Goal: Ask a question: Seek information or help from site administrators or community

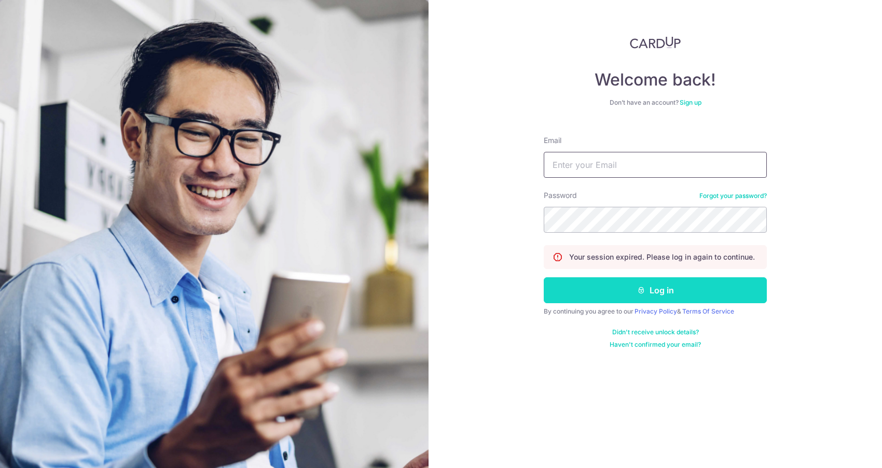
type input "[EMAIL_ADDRESS][DOMAIN_NAME]"
click at [672, 292] on button "Log in" at bounding box center [655, 291] width 223 height 26
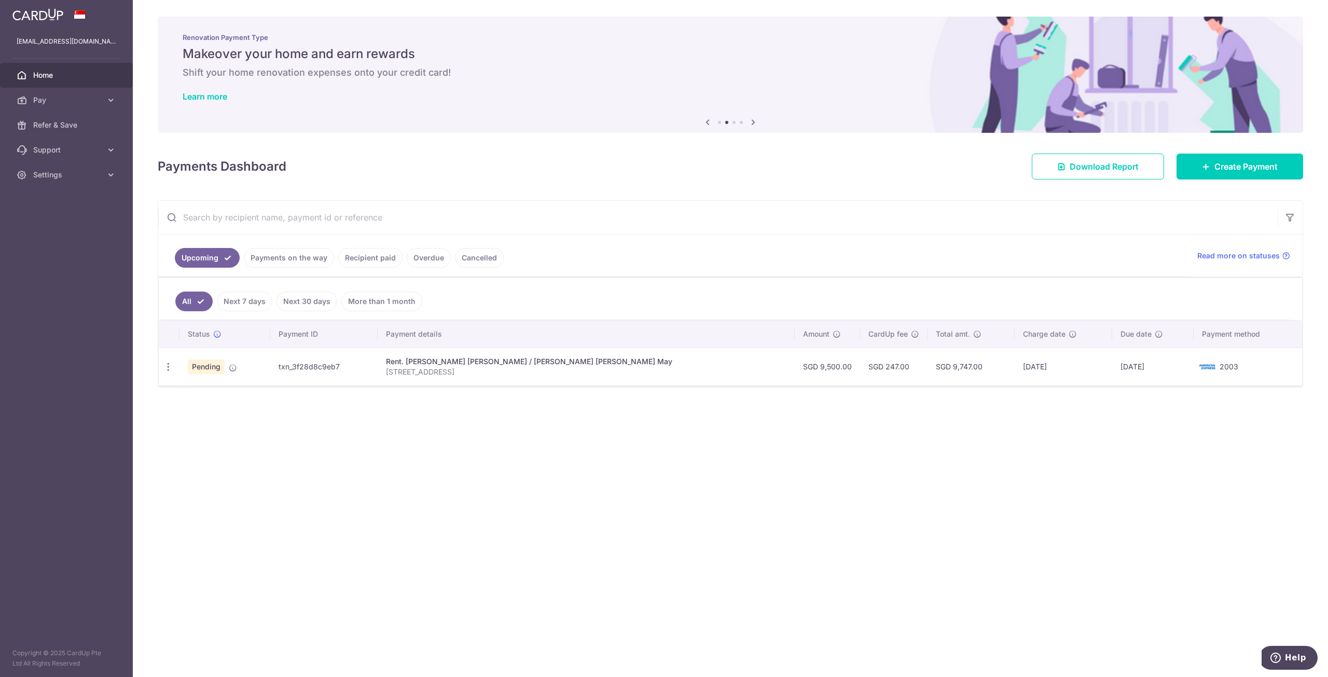
click at [881, 444] on div "× Pause Schedule Pause all future payments in this series Pause just this one p…" at bounding box center [730, 338] width 1195 height 677
click at [168, 363] on icon "button" at bounding box center [168, 367] width 11 height 11
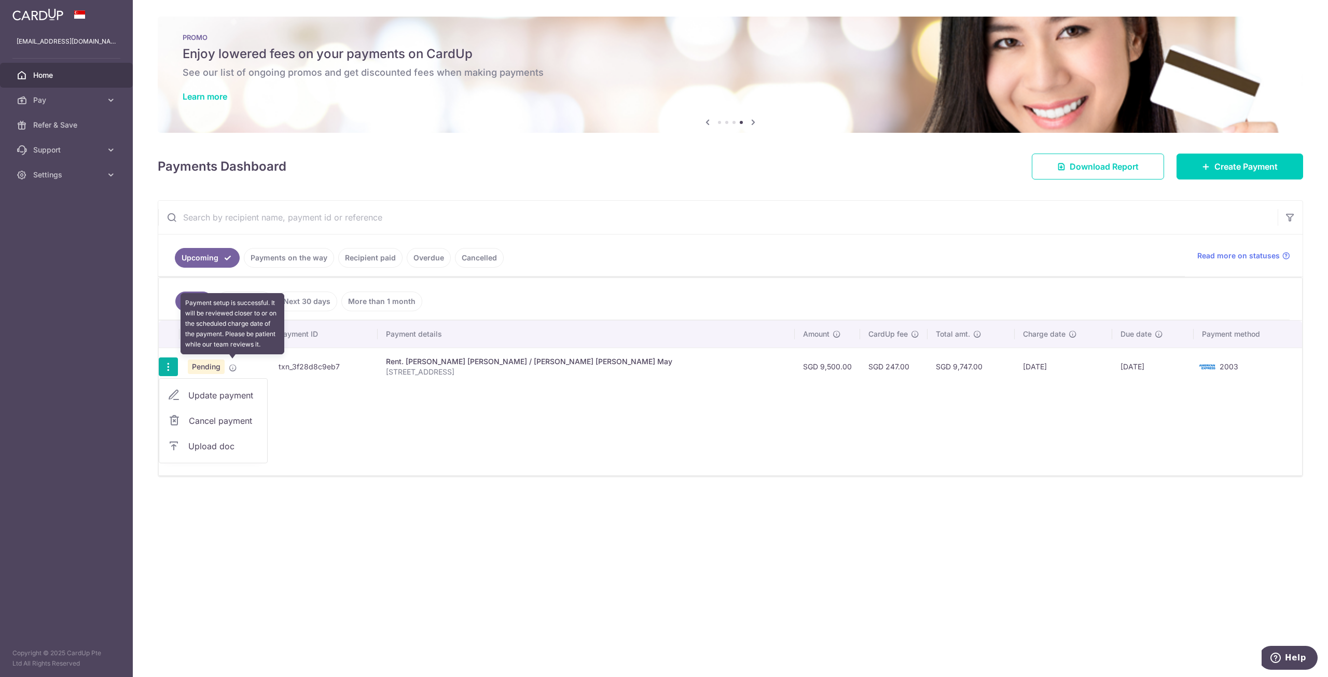
click at [233, 366] on icon at bounding box center [233, 368] width 8 height 8
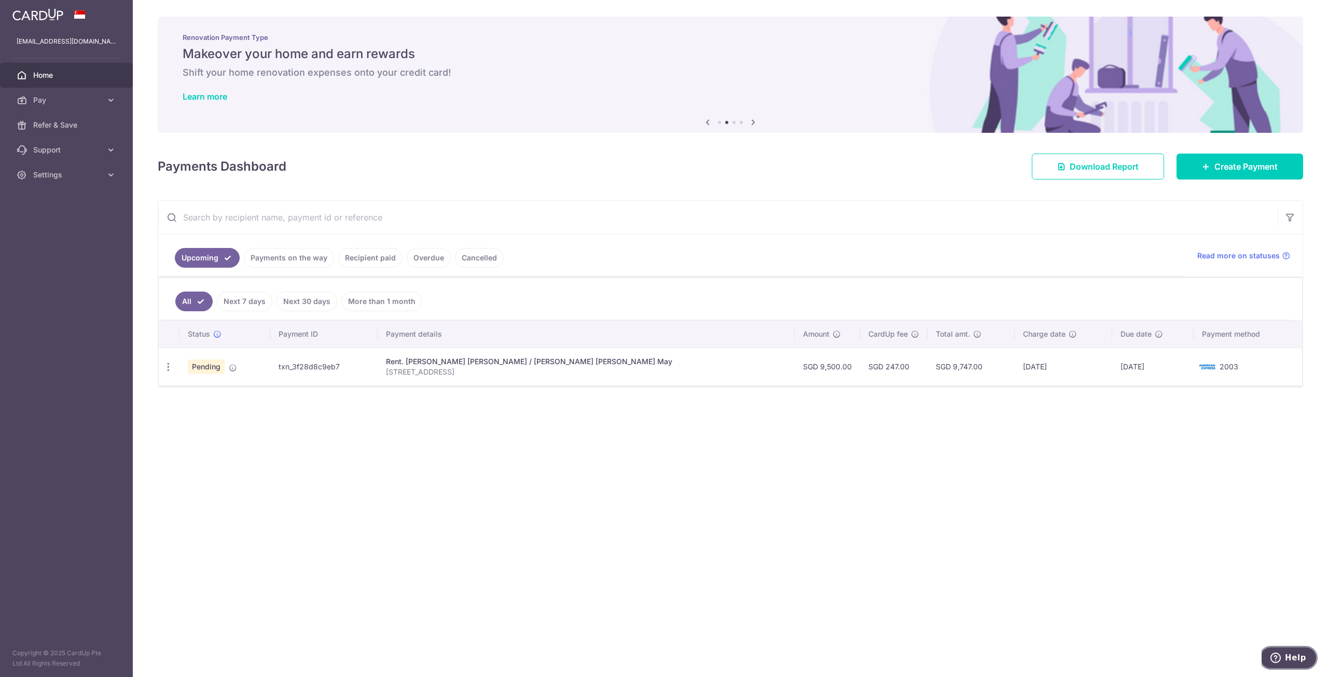
click at [881, 468] on span "Help" at bounding box center [1295, 657] width 21 height 9
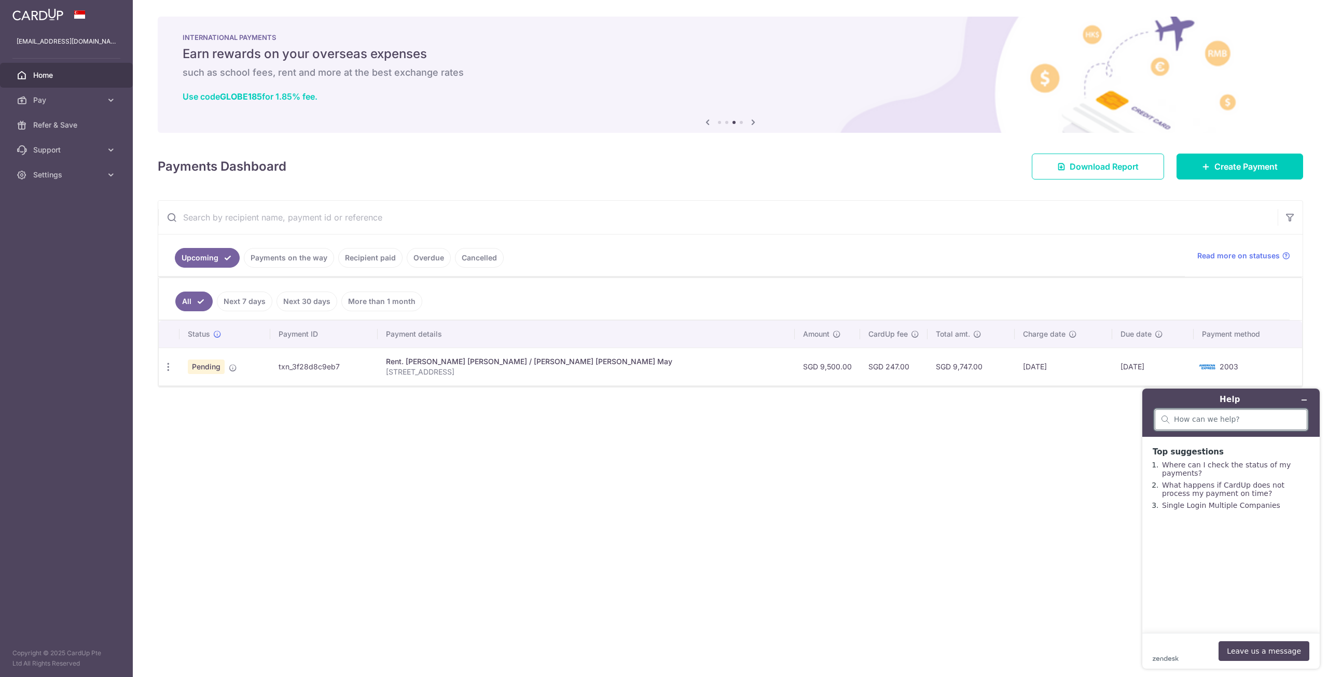
click at [881, 420] on input "search" at bounding box center [1237, 419] width 127 height 9
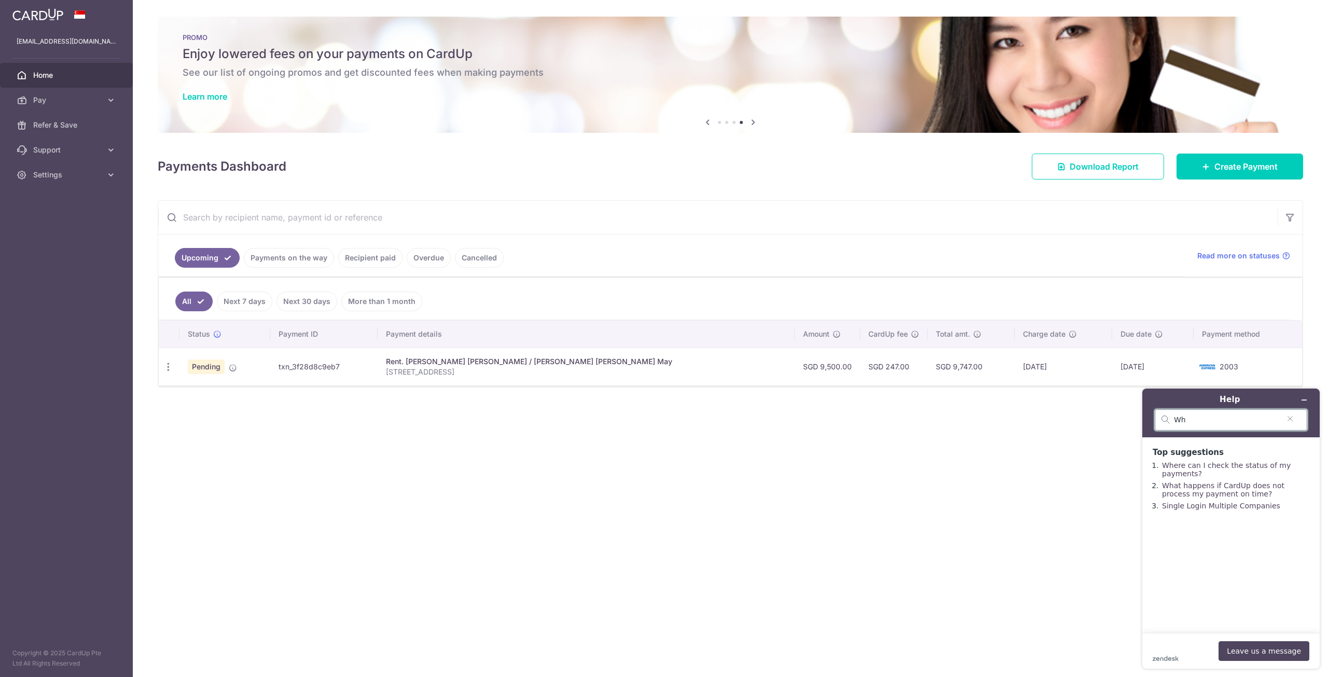
type input "W"
type input "Why is my payment still pending"
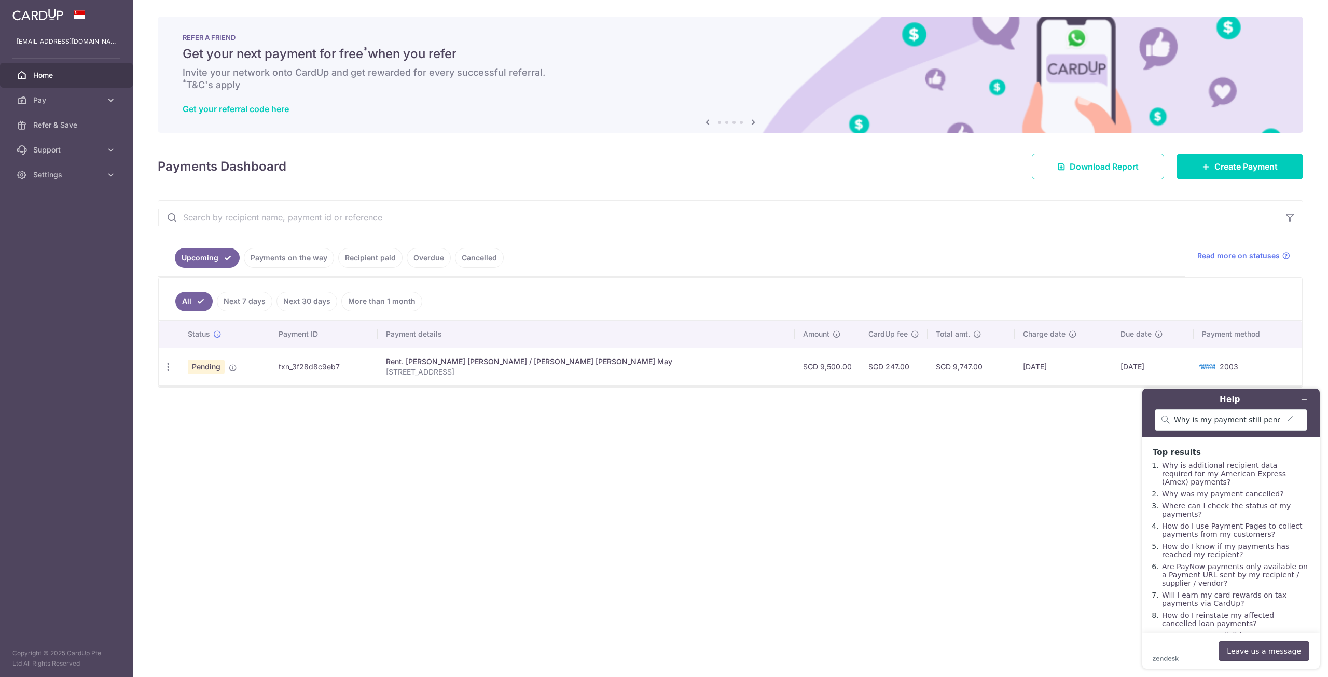
click at [881, 468] on button "Leave us a message" at bounding box center [1263, 651] width 91 height 20
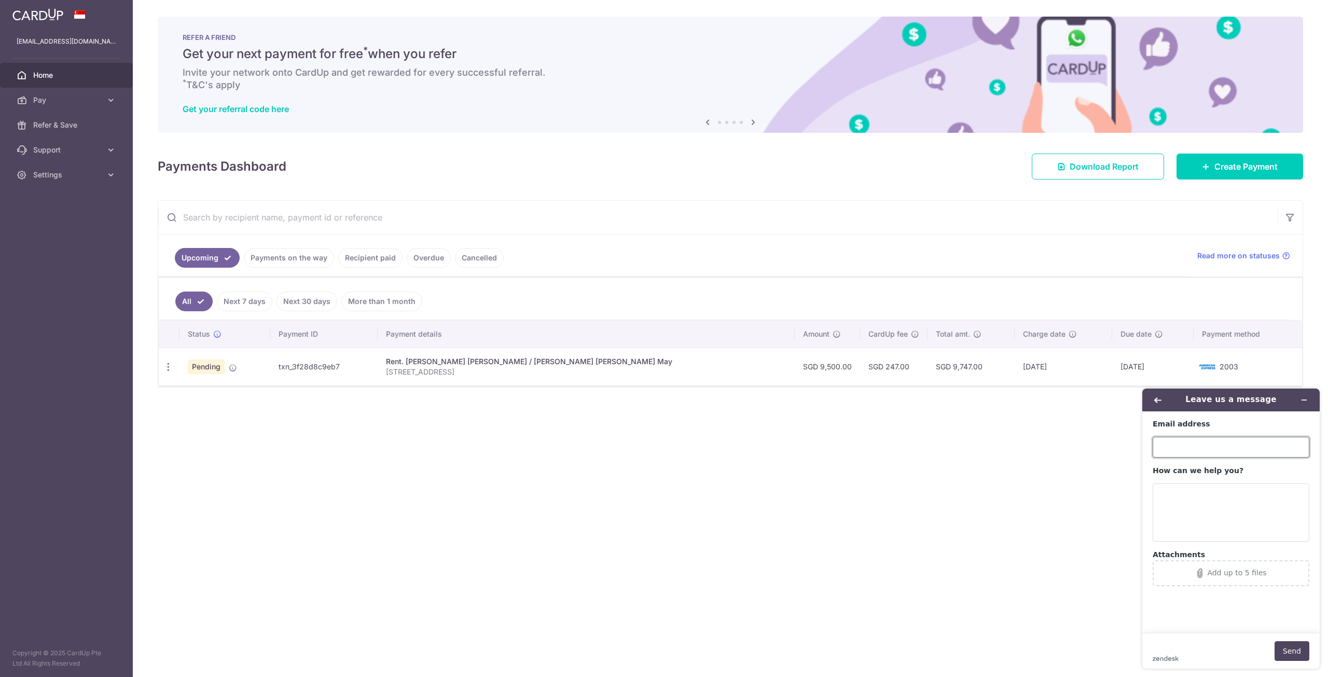
click at [881, 448] on input "Email address" at bounding box center [1231, 447] width 157 height 21
click at [881, 468] on textarea "How can we help you?" at bounding box center [1231, 512] width 157 height 58
click at [881, 468] on div "× Pause Schedule Pause all future payments in this series Pause just this one p…" at bounding box center [730, 338] width 1195 height 677
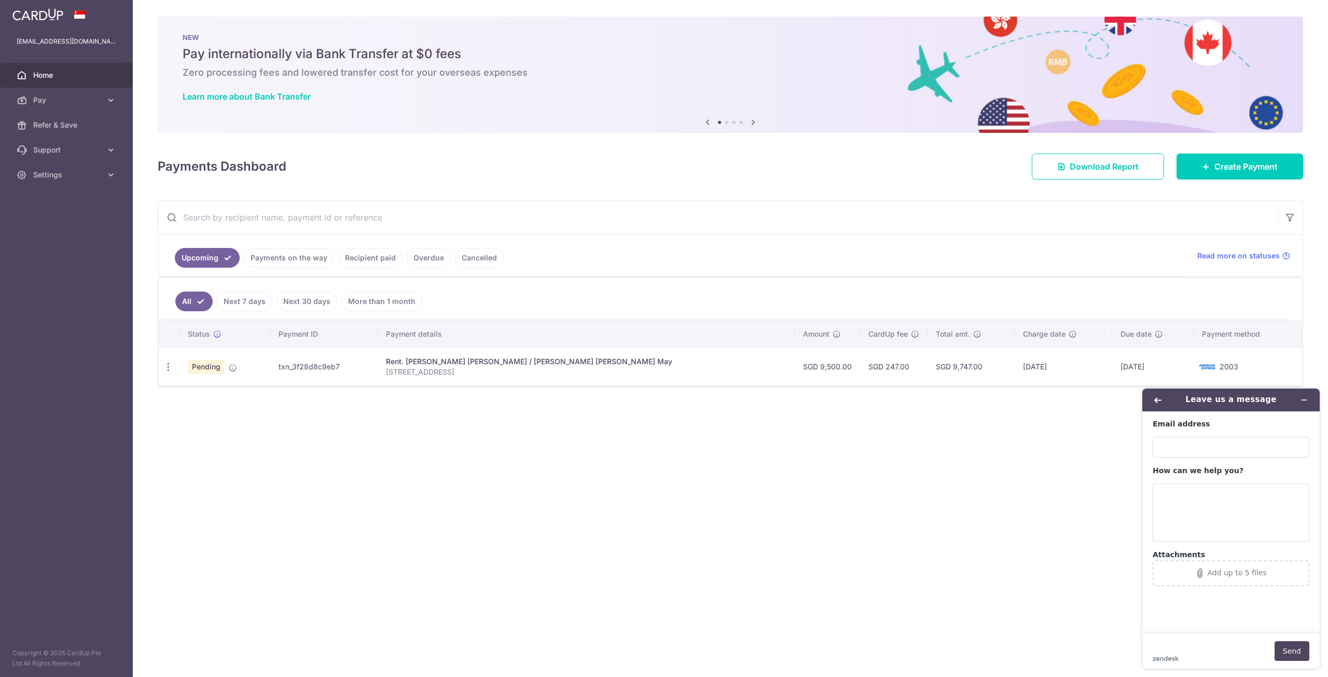
click at [881, 418] on div "× Pause Schedule Pause all future payments in this series Pause just this one p…" at bounding box center [730, 338] width 1195 height 677
